Goal: Information Seeking & Learning: Learn about a topic

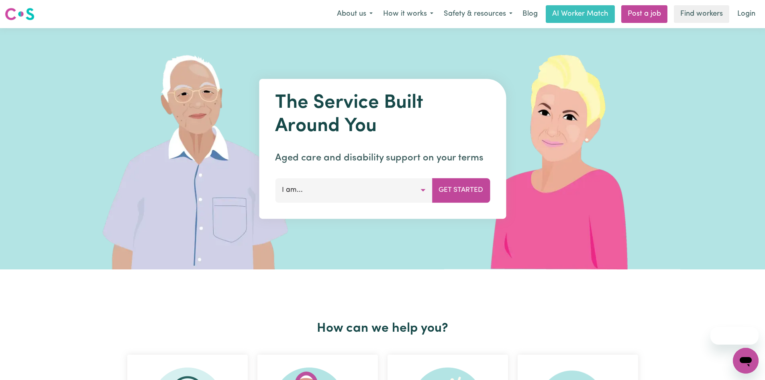
click at [372, 190] on button "I am..." at bounding box center [353, 190] width 157 height 24
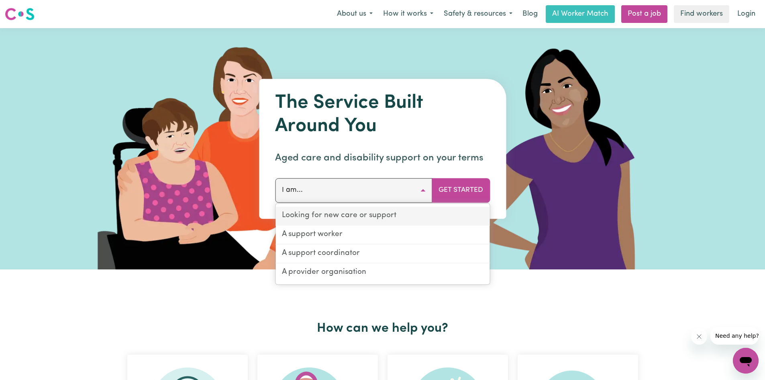
click at [314, 219] on link "Looking for new care or support" at bounding box center [383, 215] width 214 height 19
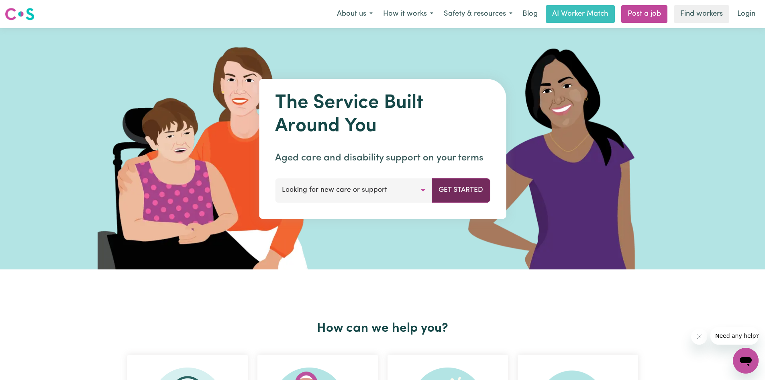
click at [452, 197] on button "Get Started" at bounding box center [461, 190] width 58 height 24
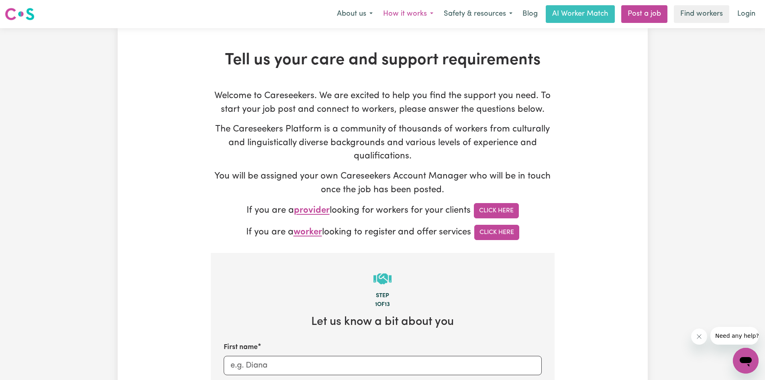
click at [404, 17] on button "How it works" at bounding box center [408, 14] width 61 height 17
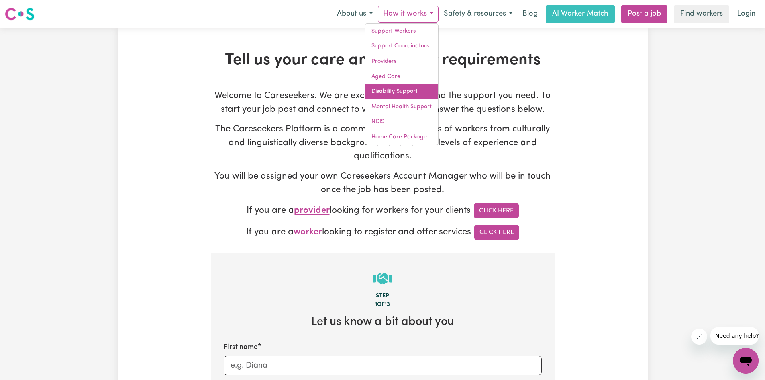
click at [381, 94] on link "Disability Support" at bounding box center [401, 91] width 73 height 15
